Goal: Information Seeking & Learning: Check status

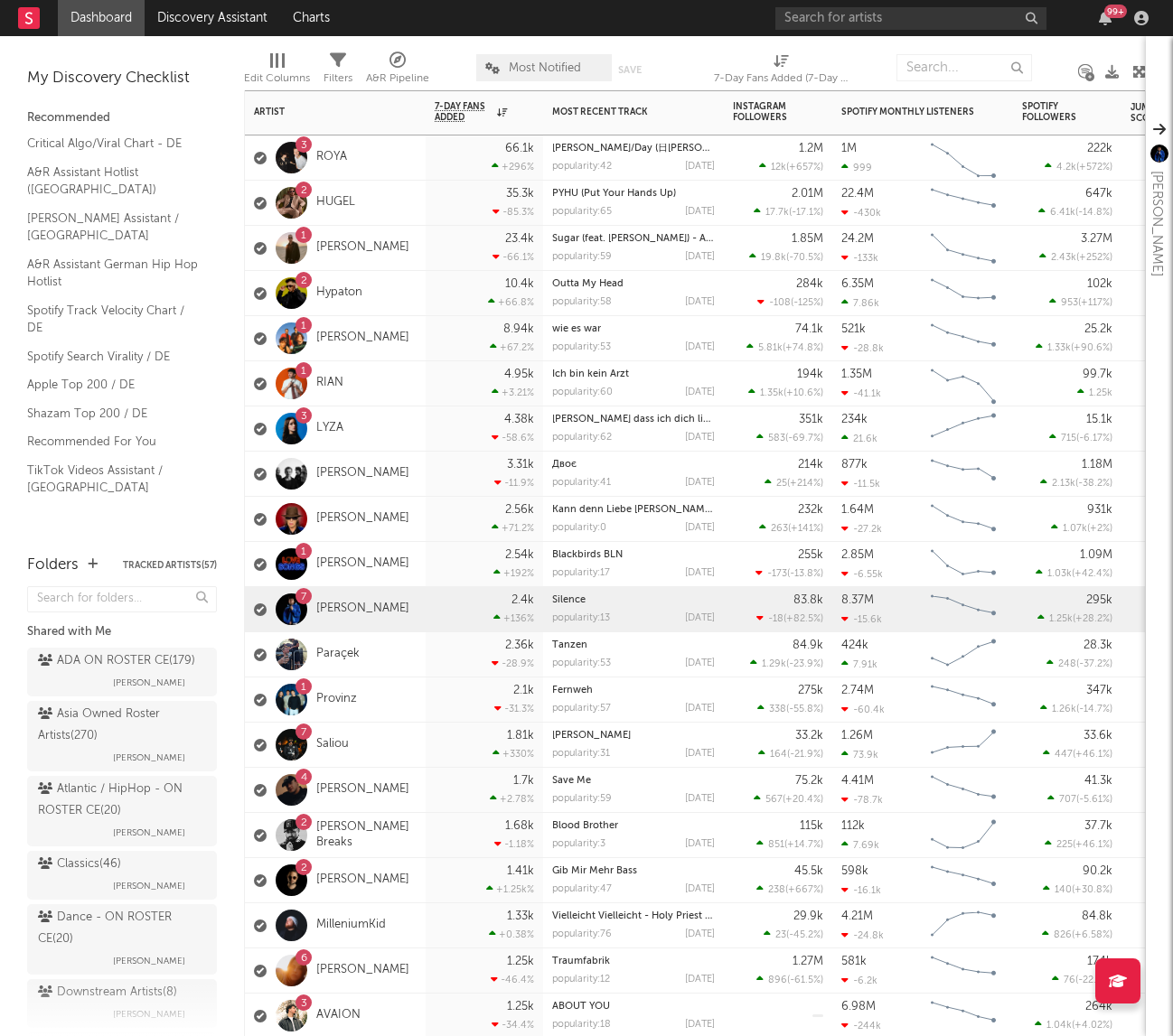
click at [419, 166] on div "3 ROYA" at bounding box center [335, 158] width 181 height 45
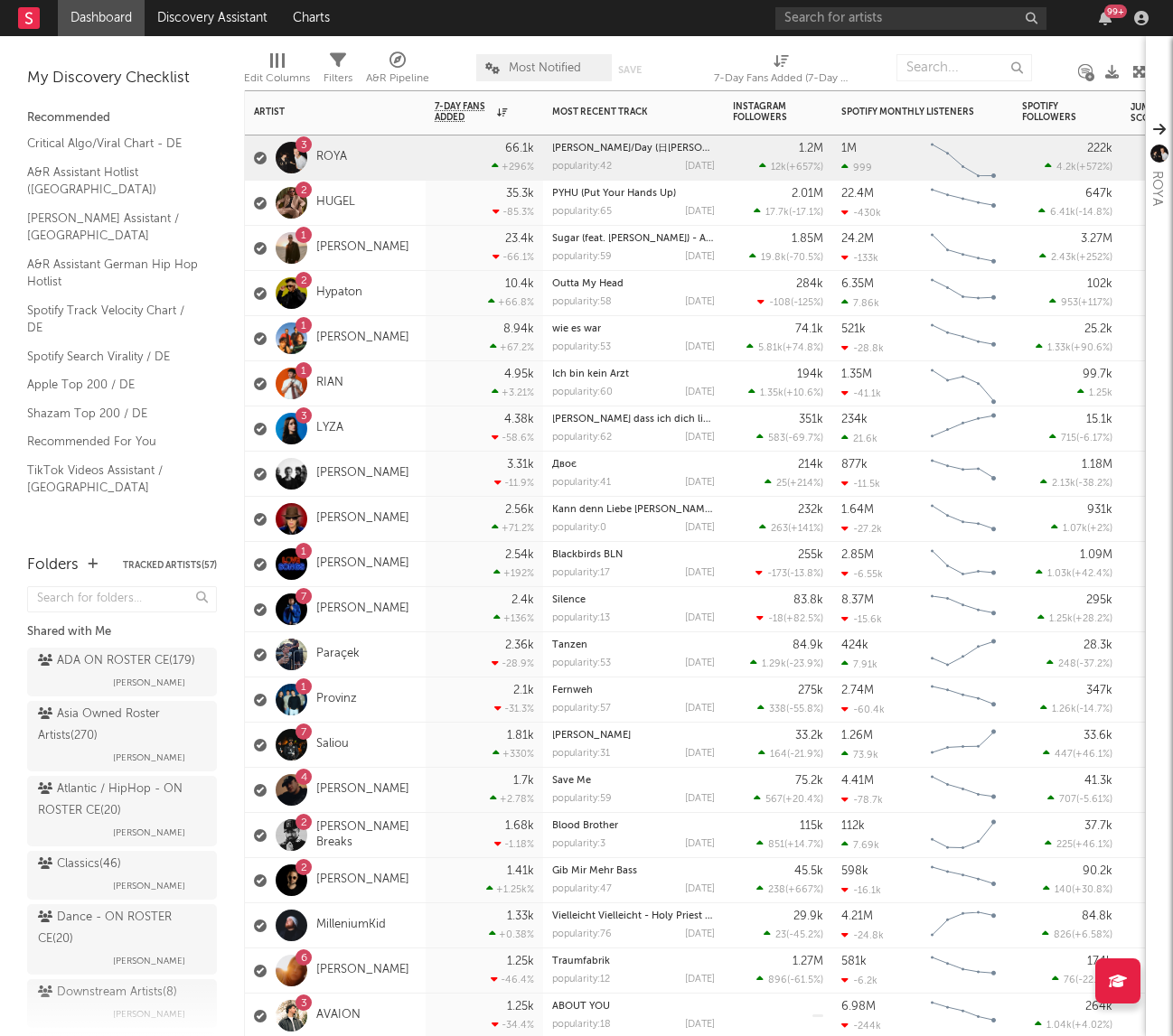
click at [432, 248] on div "23.4k -66.1 %" at bounding box center [484, 248] width 118 height 45
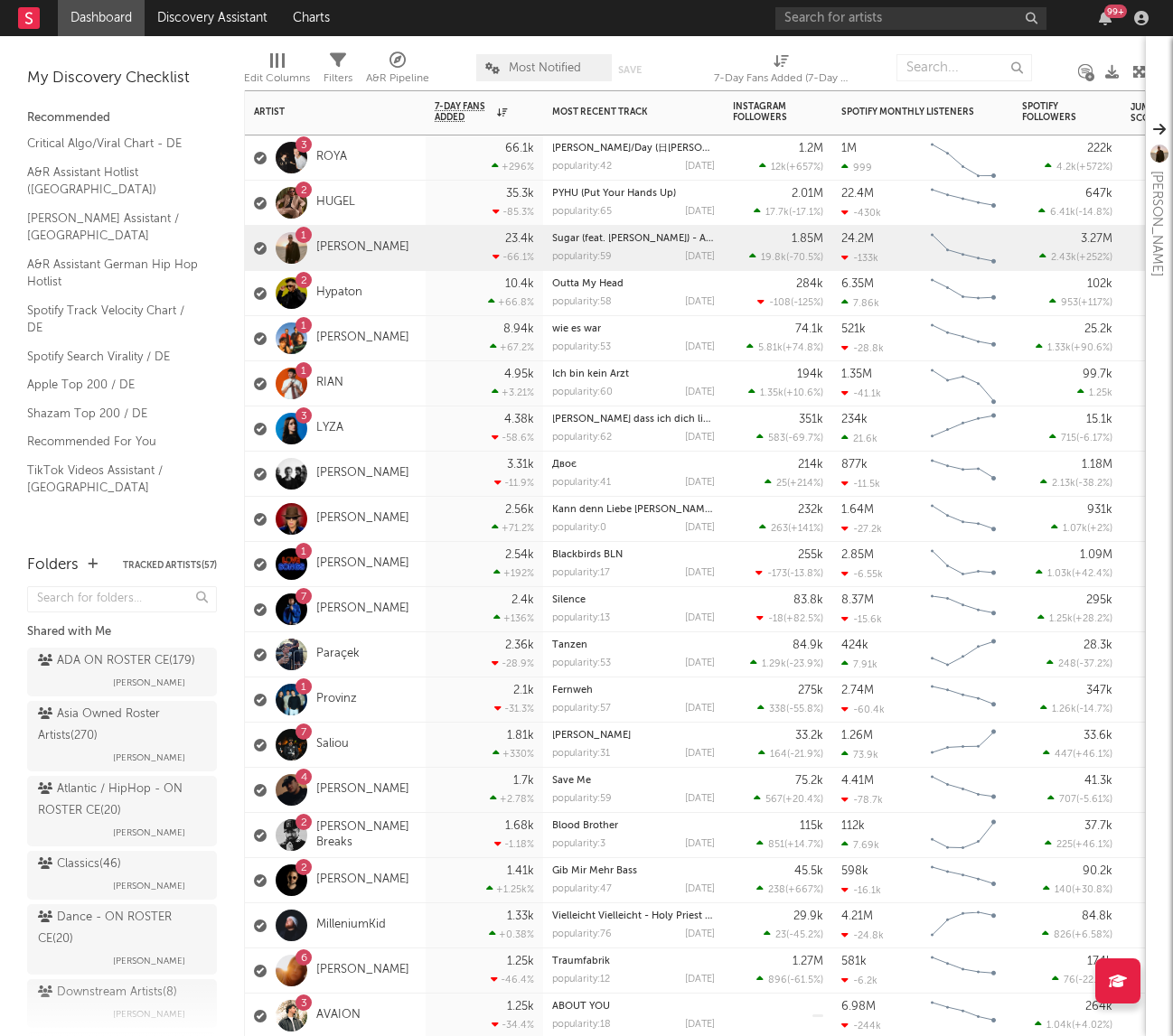
click at [411, 414] on div "3 LYZA" at bounding box center [335, 428] width 181 height 45
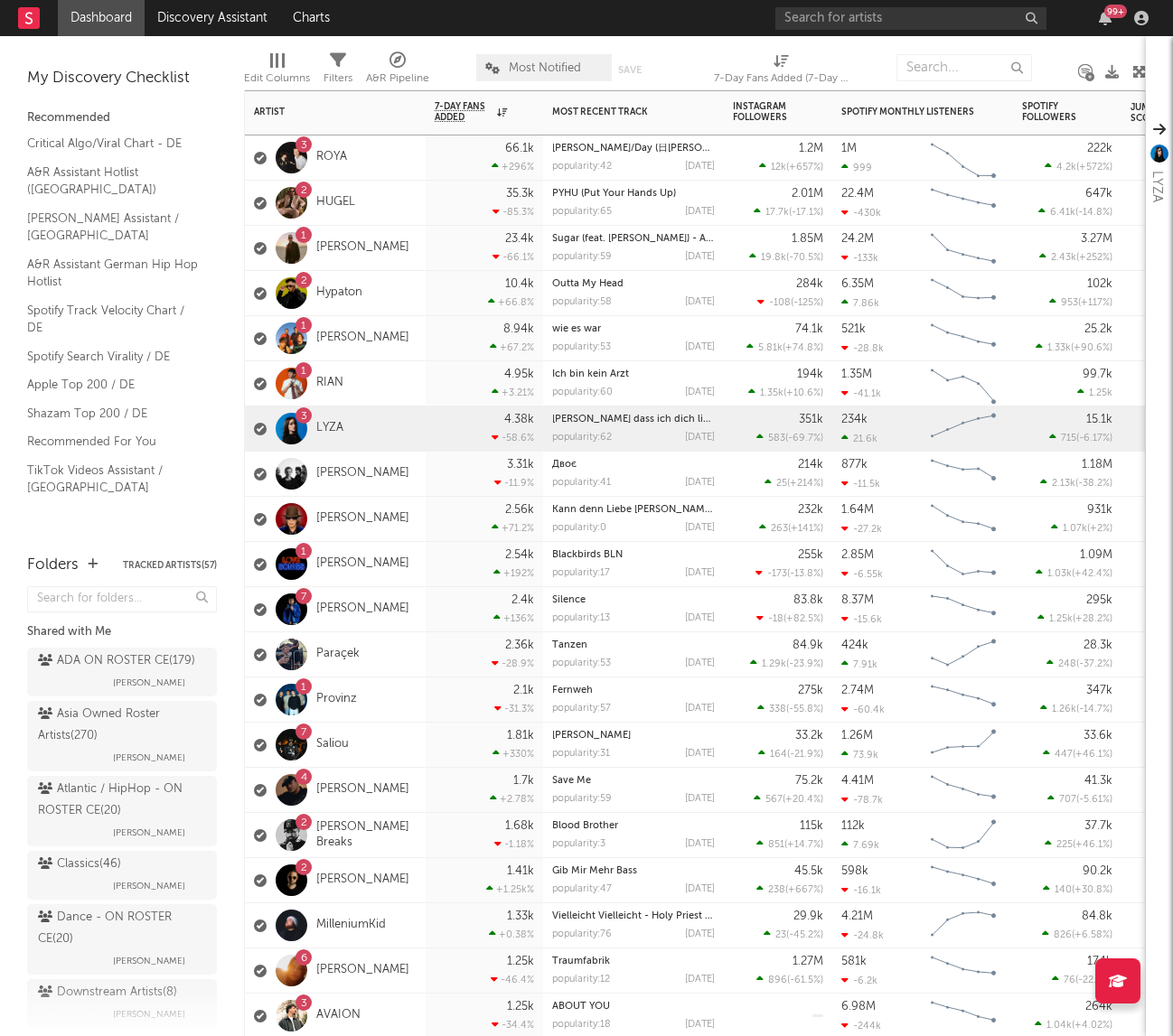
click at [387, 344] on div "1 [PERSON_NAME]" at bounding box center [335, 338] width 181 height 45
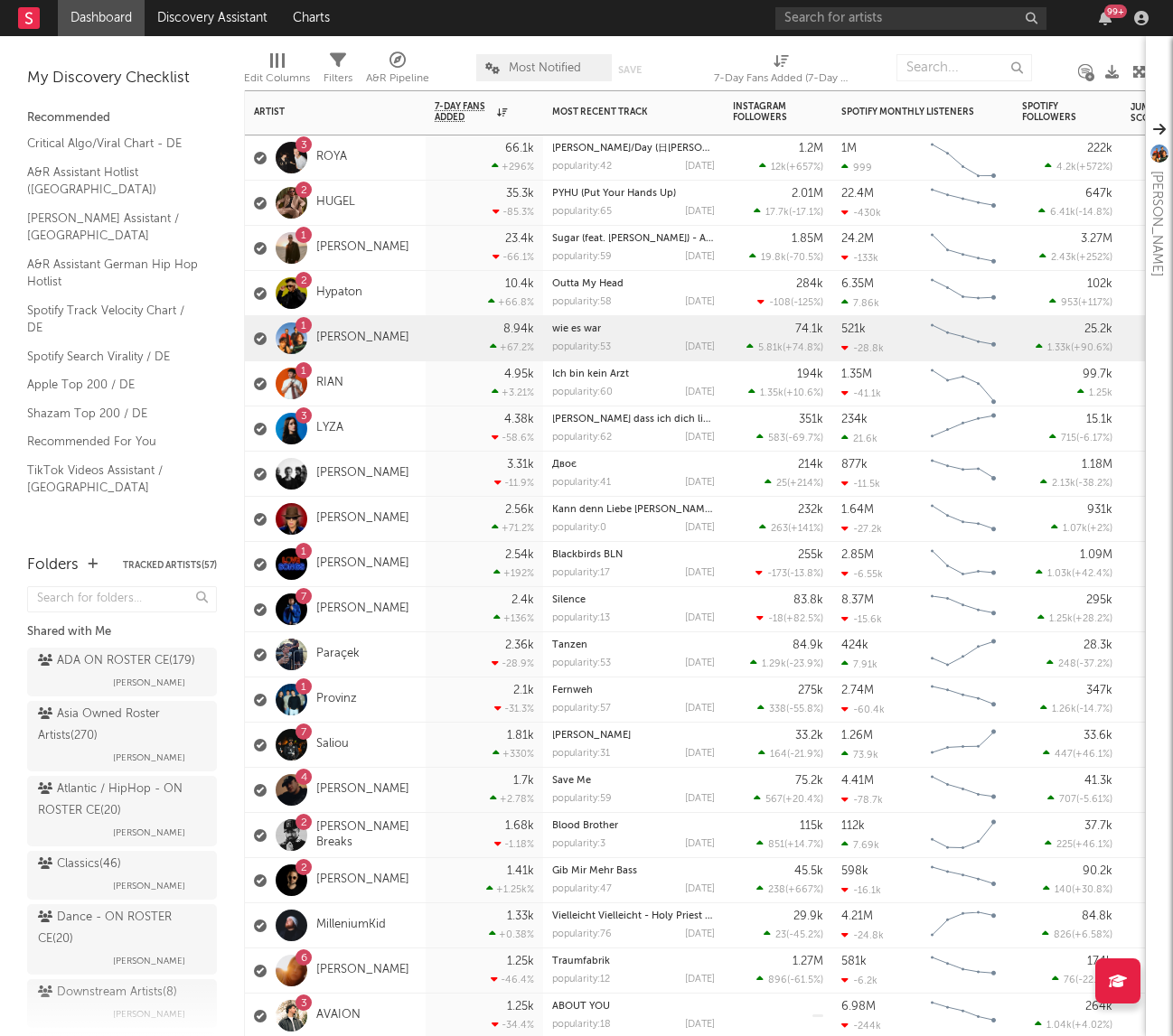
click at [412, 155] on div "3 ROYA" at bounding box center [335, 158] width 181 height 45
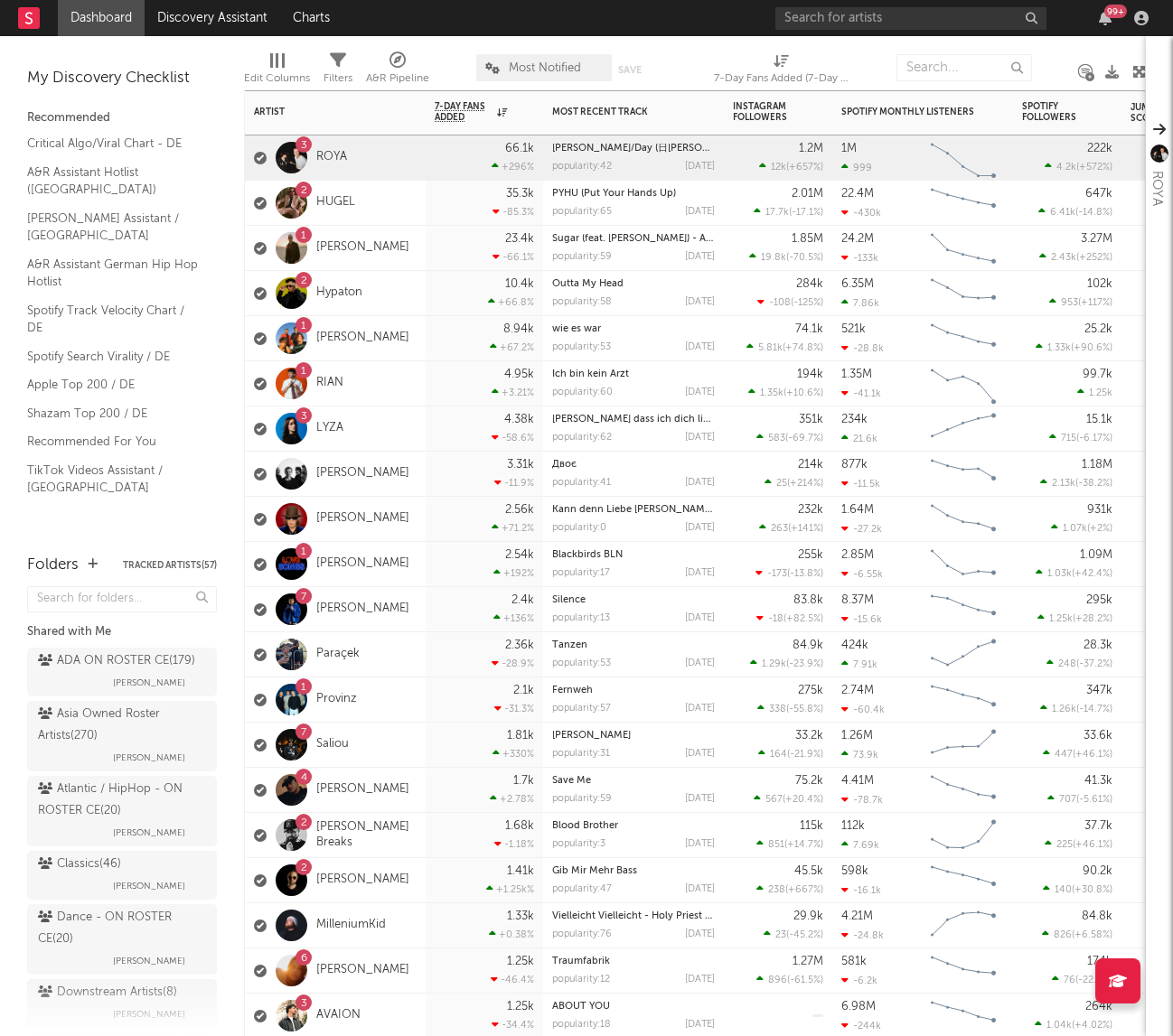
click at [411, 339] on div "1 [PERSON_NAME]" at bounding box center [335, 338] width 181 height 45
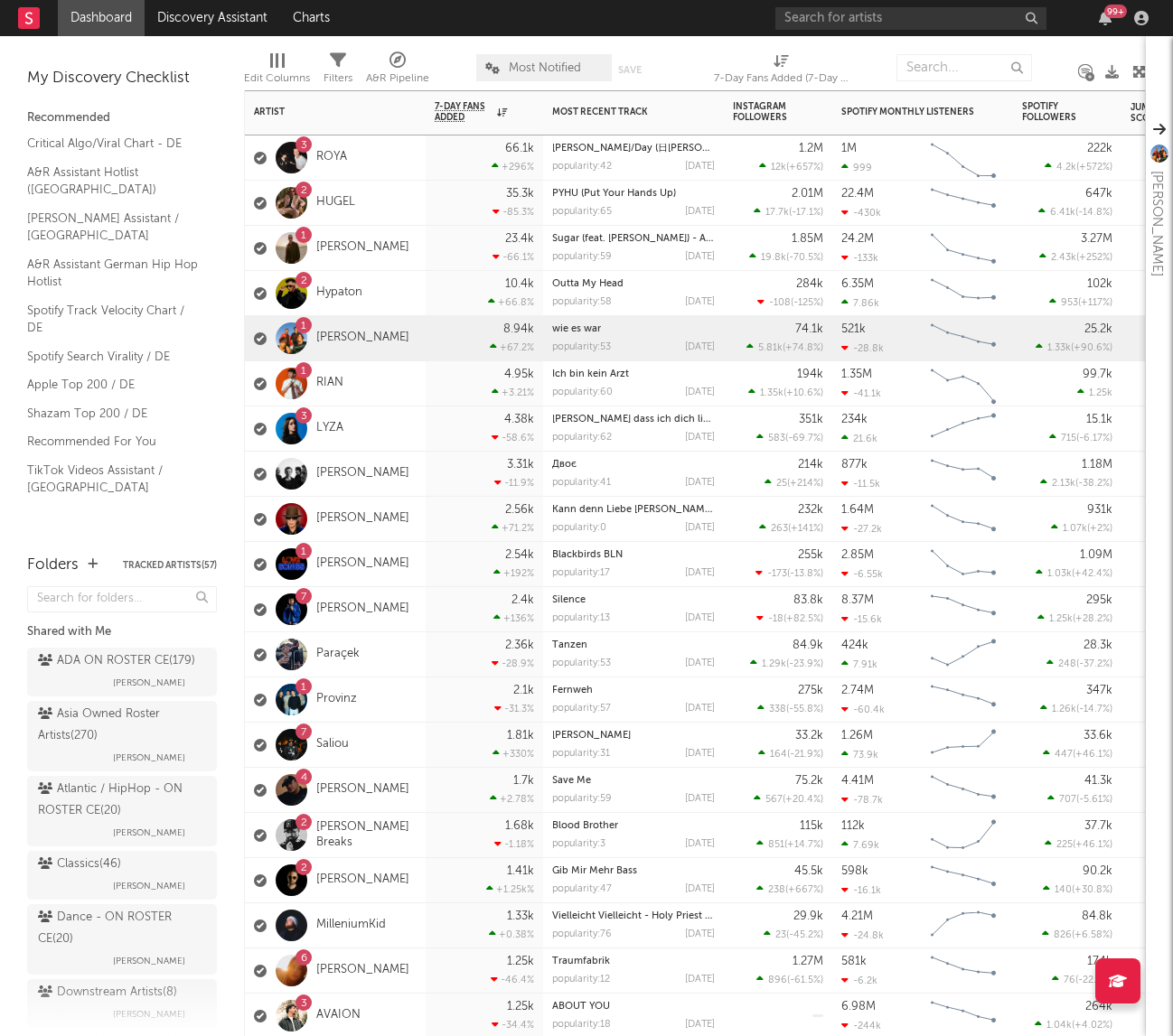
click at [390, 610] on div "7 [PERSON_NAME]" at bounding box center [335, 609] width 181 height 45
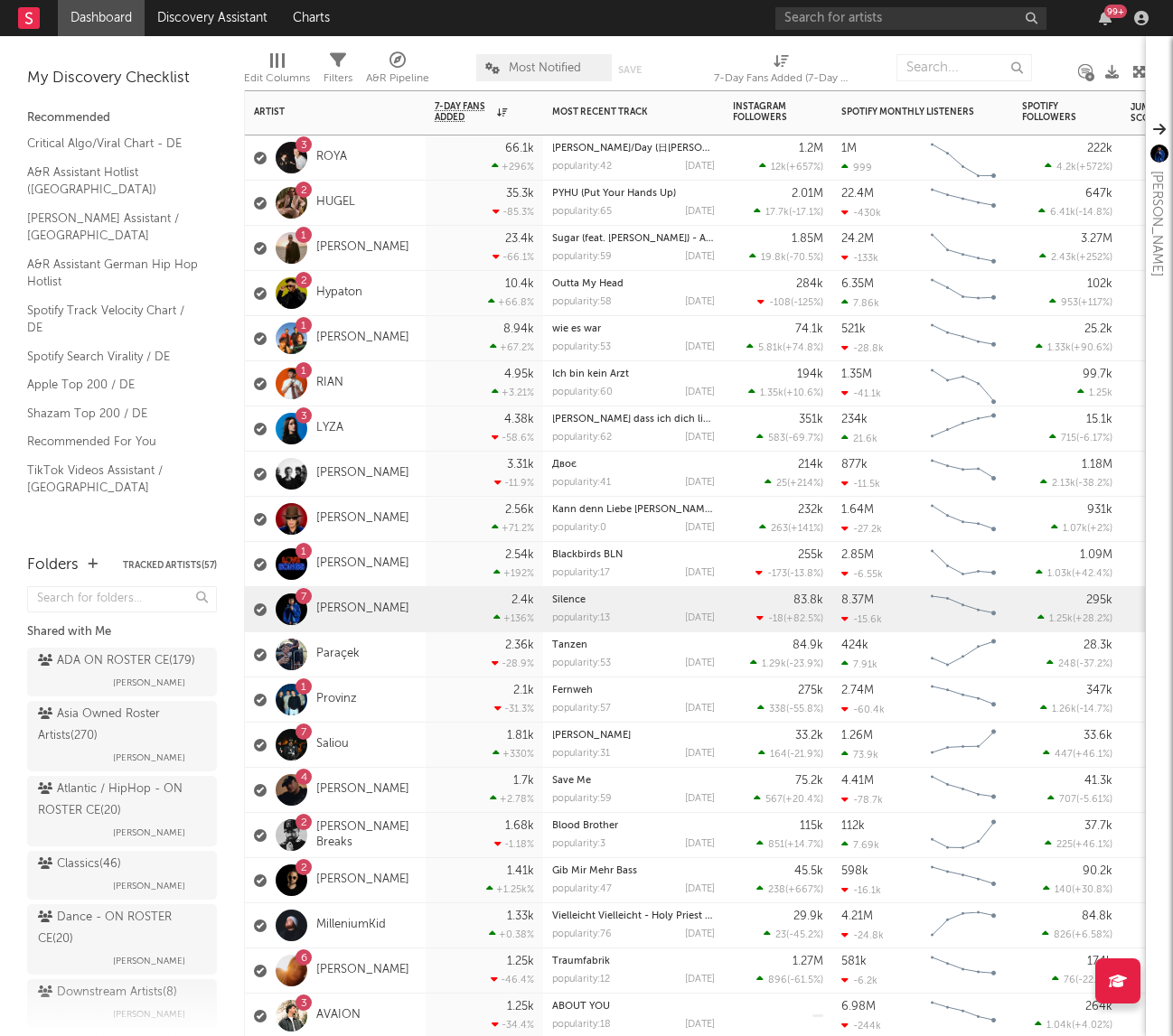
click at [435, 166] on div "66.1k +296 %" at bounding box center [485, 158] width 99 height 44
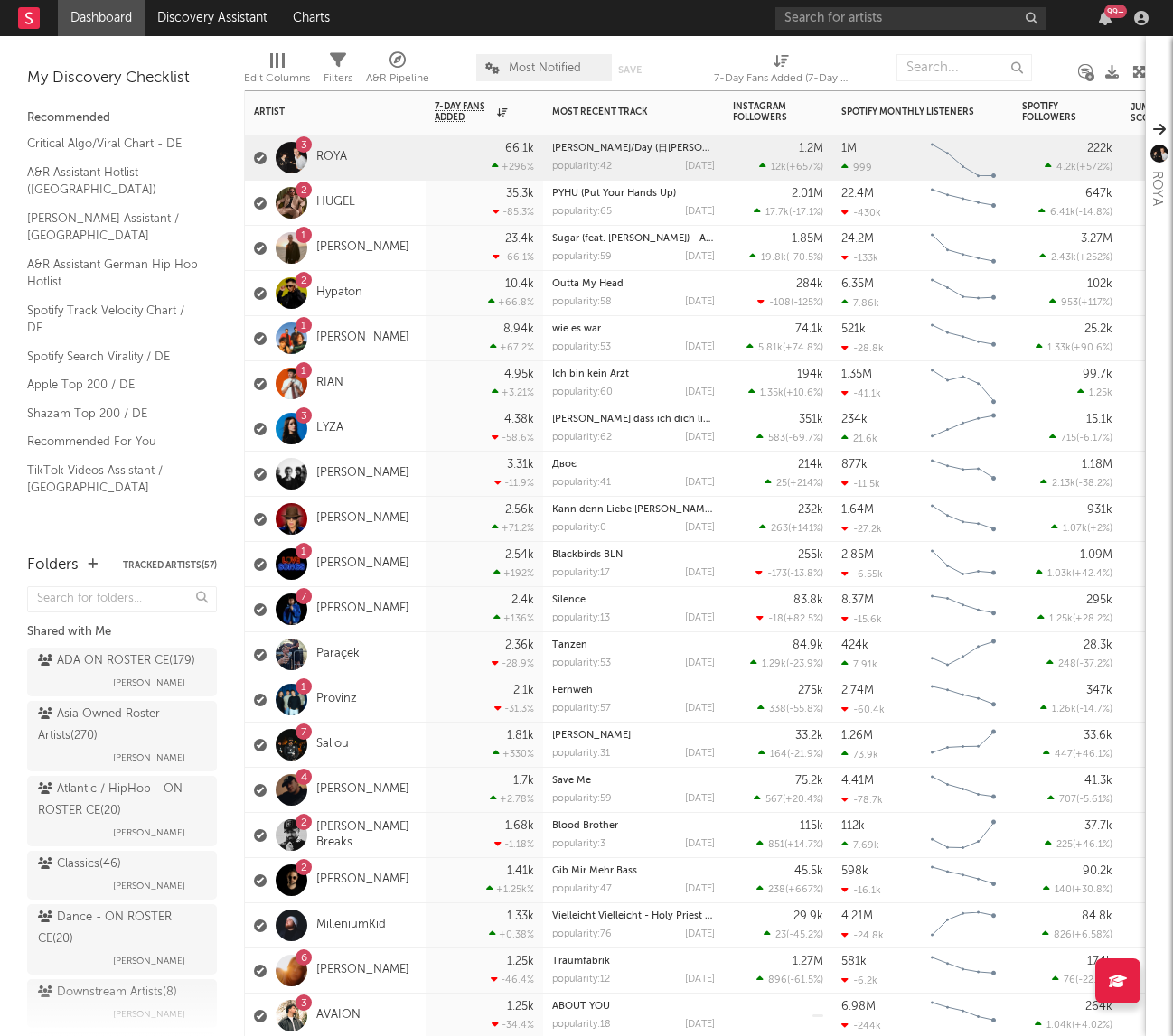
click at [441, 212] on div "35.3k -85.3 %" at bounding box center [485, 203] width 99 height 44
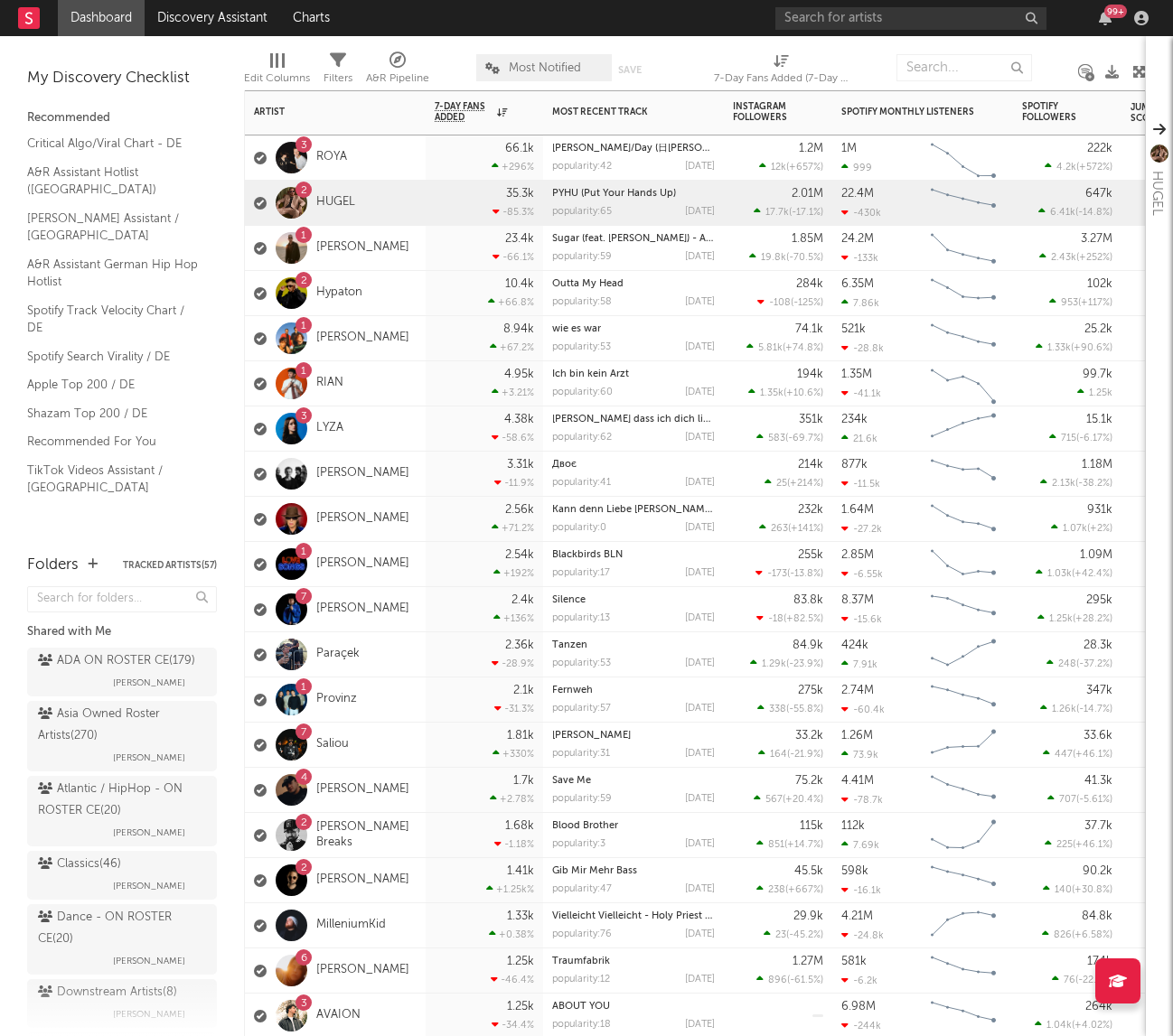
click at [402, 333] on div "1 [PERSON_NAME]" at bounding box center [335, 338] width 181 height 45
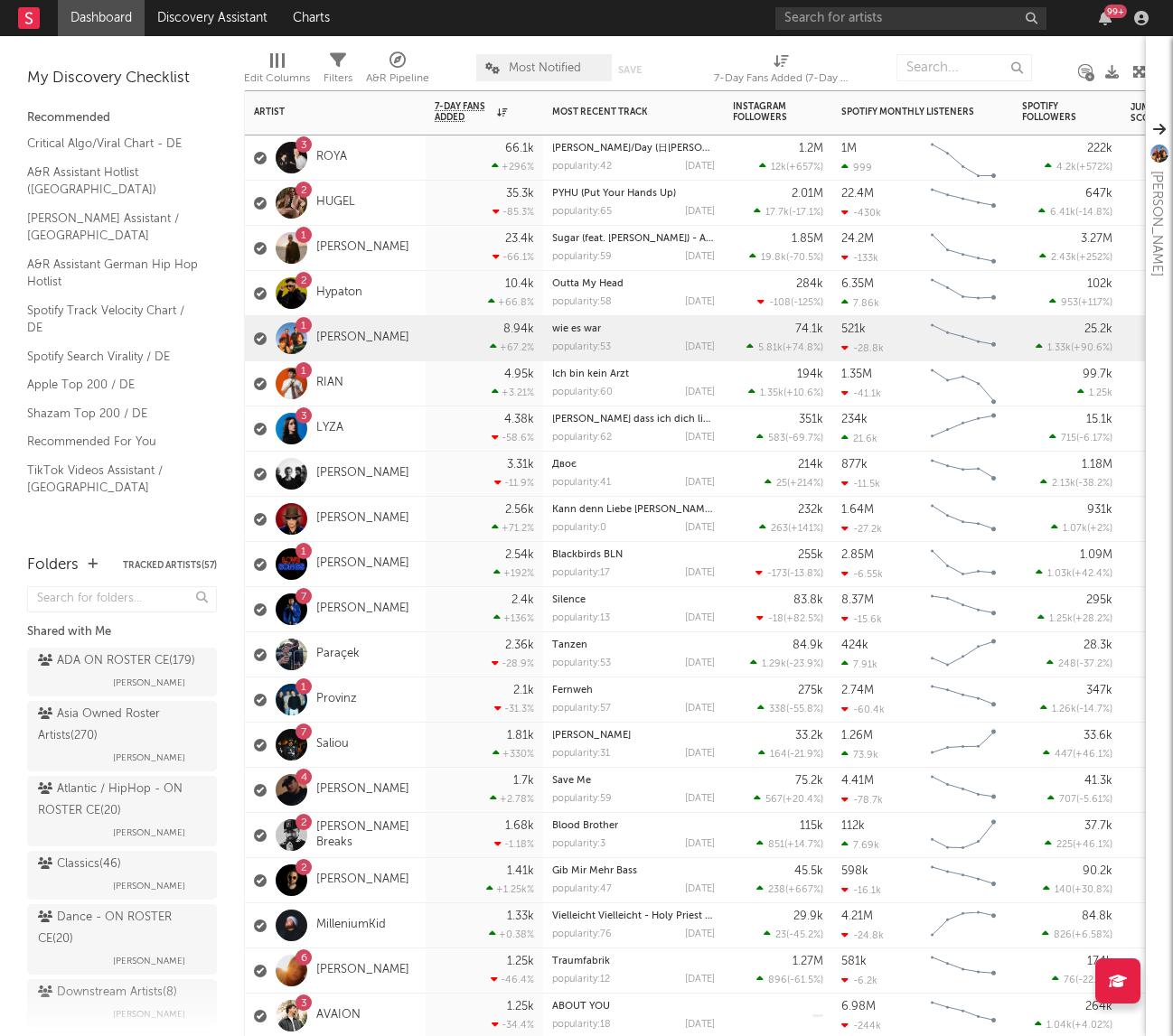
click at [404, 616] on div "7 [PERSON_NAME]" at bounding box center [335, 609] width 181 height 45
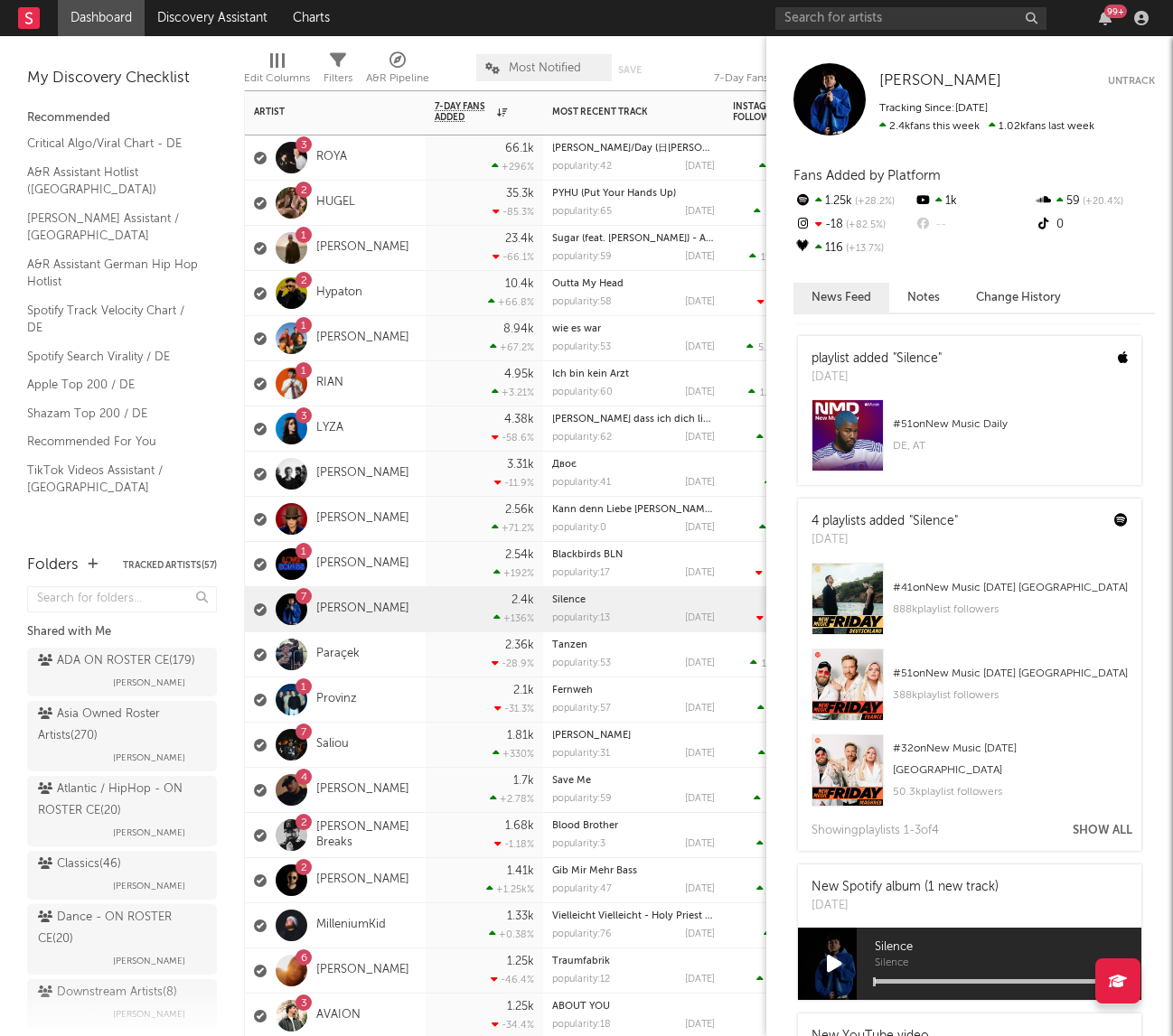
scroll to position [745, 0]
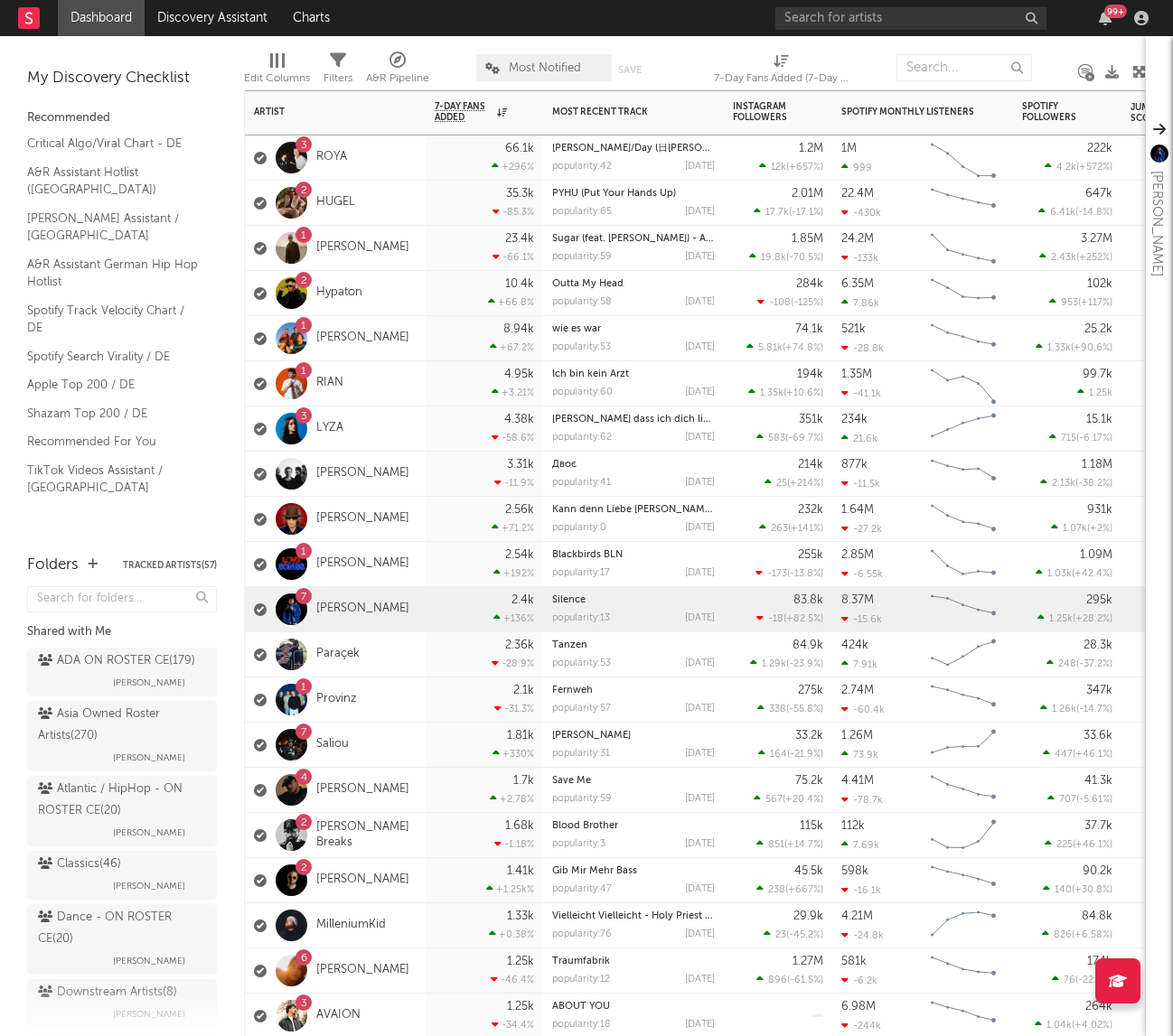
click at [422, 694] on div "1 Provinz" at bounding box center [335, 700] width 181 height 45
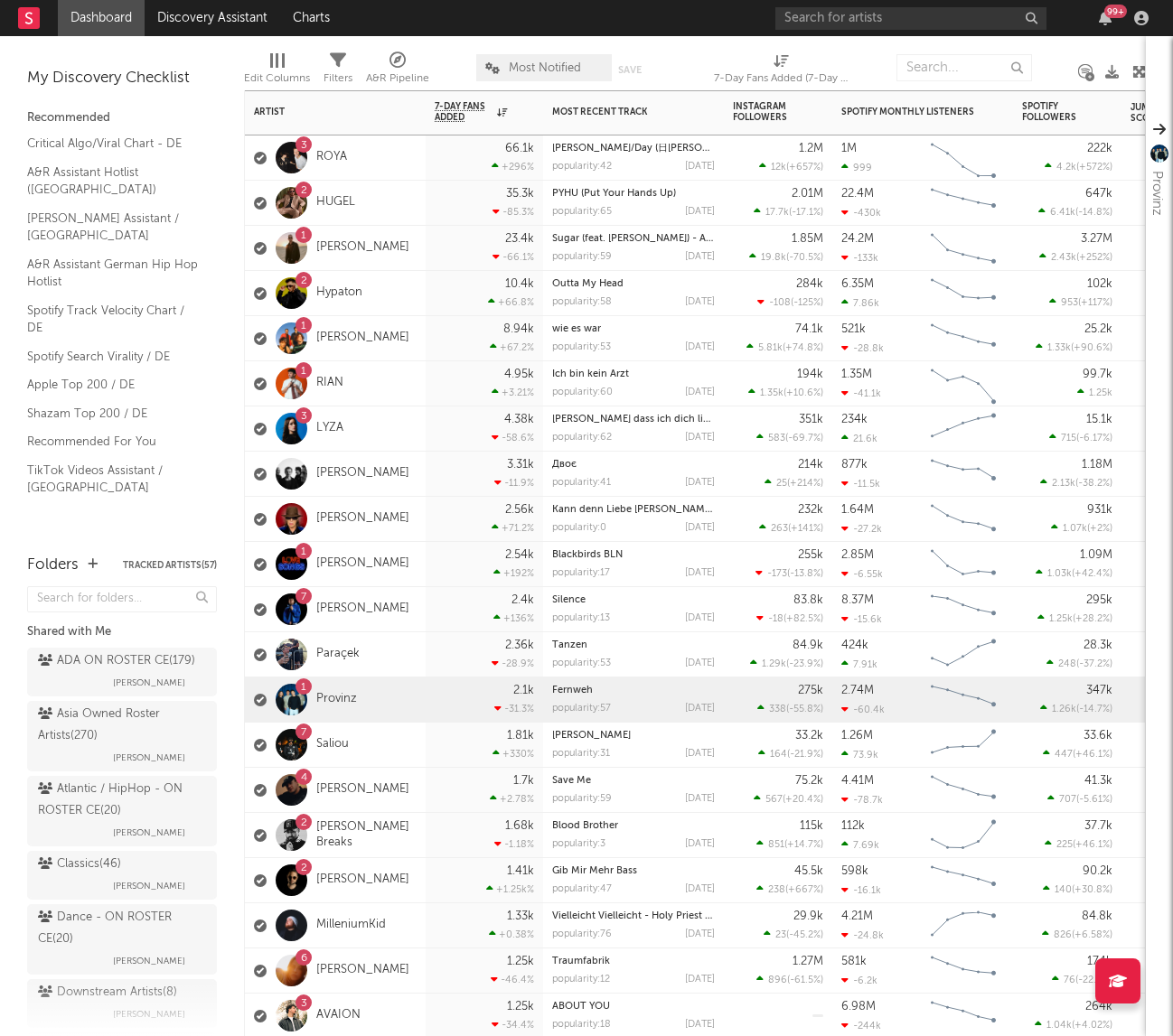
scroll to position [0, 0]
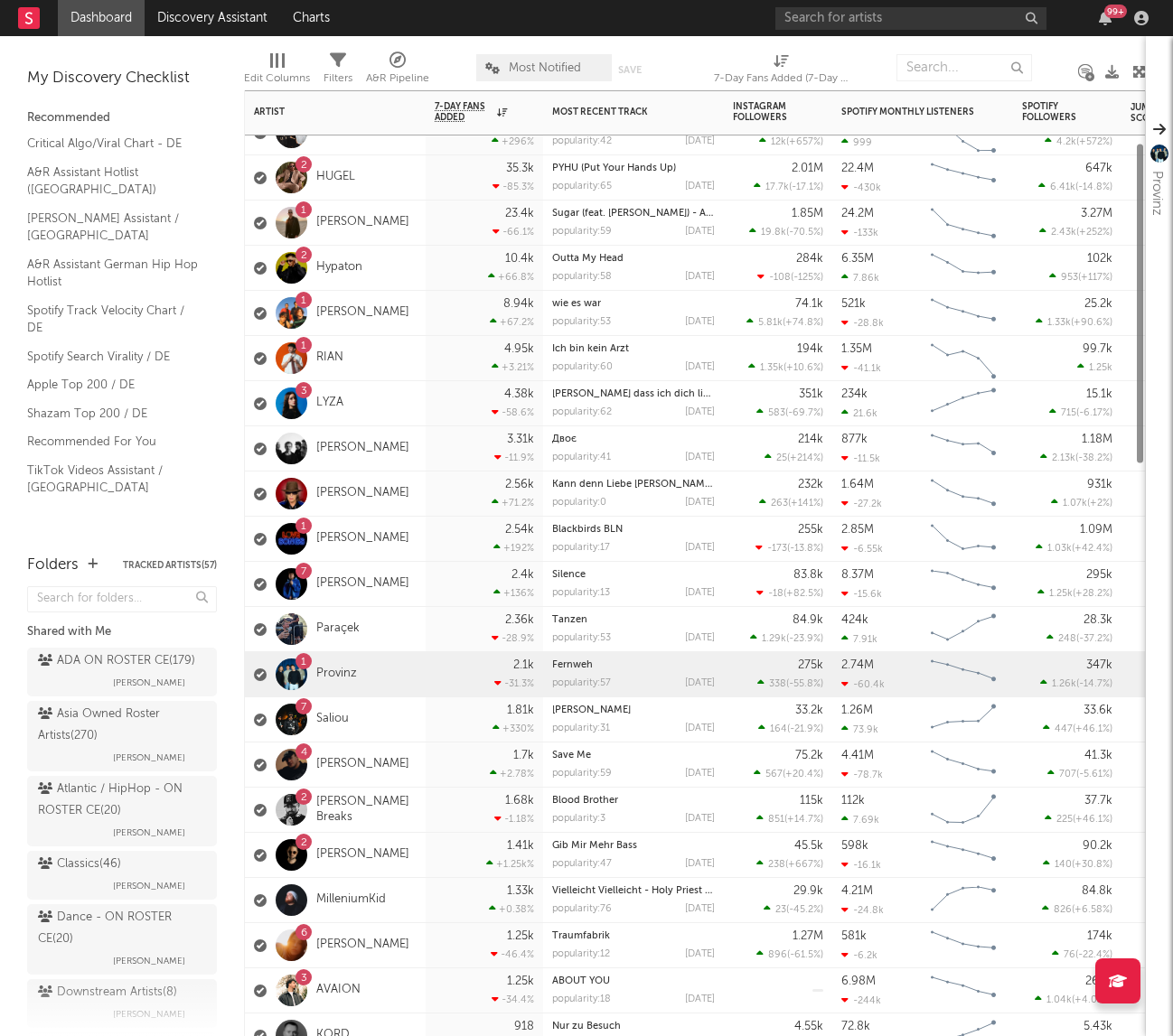
click at [441, 764] on div "1.7k +2.78 %" at bounding box center [485, 765] width 99 height 44
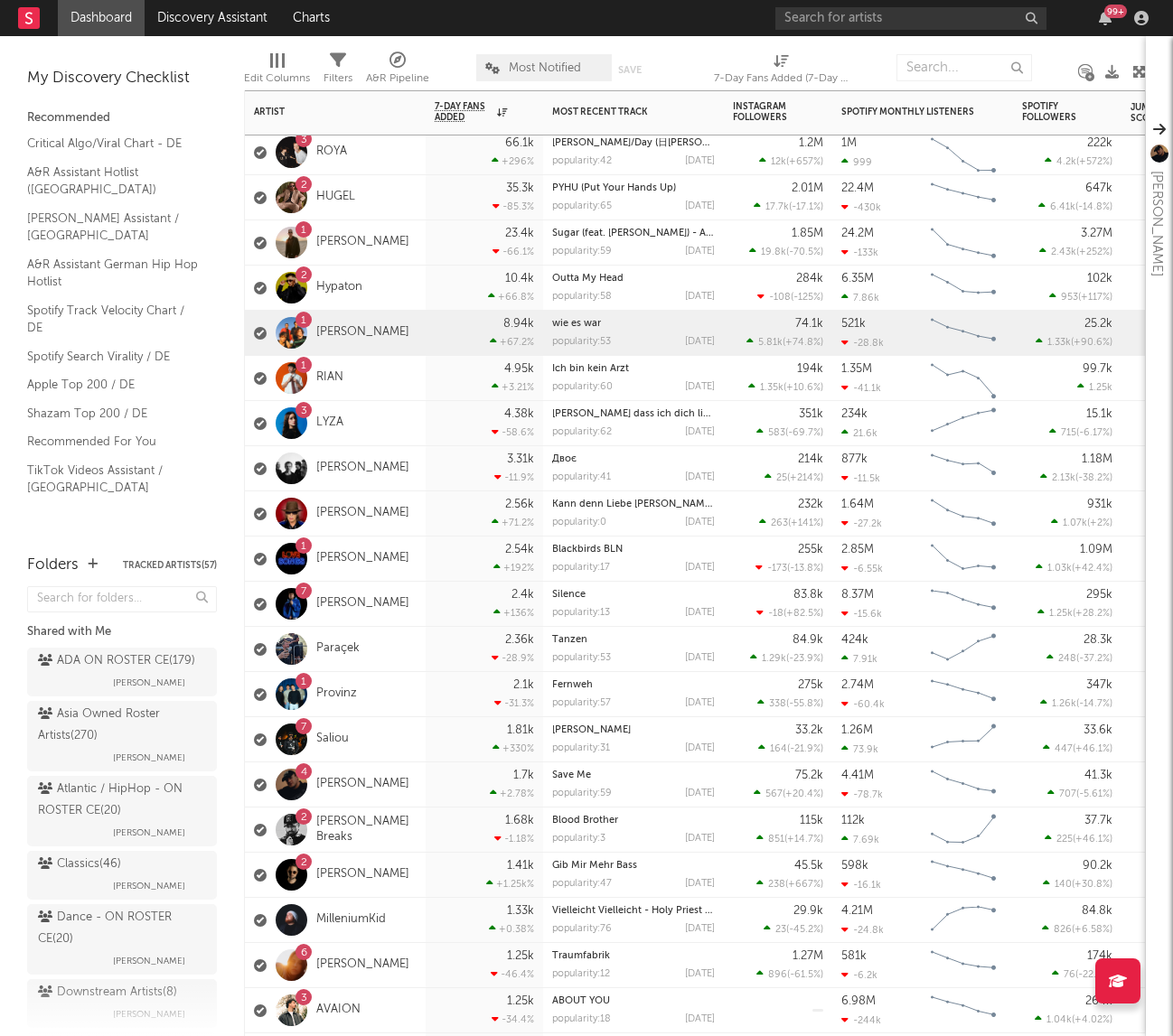
click at [395, 331] on div "1 [PERSON_NAME]" at bounding box center [335, 333] width 181 height 45
